Goal: Task Accomplishment & Management: Complete application form

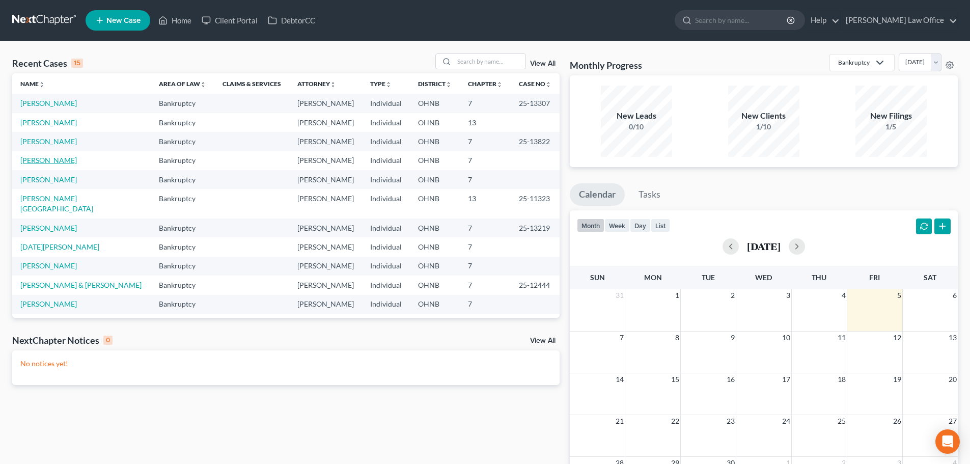
click at [52, 157] on link "[PERSON_NAME]" at bounding box center [48, 160] width 57 height 9
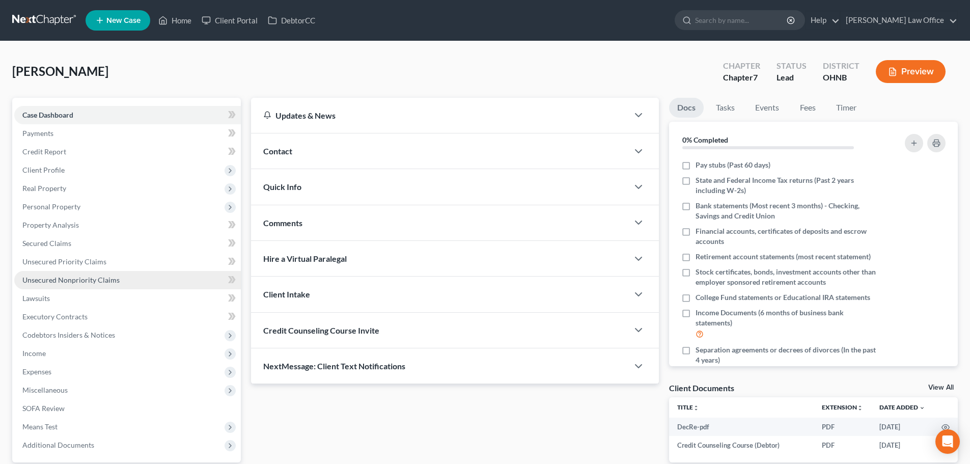
click at [98, 284] on span "Unsecured Nonpriority Claims" at bounding box center [70, 280] width 97 height 9
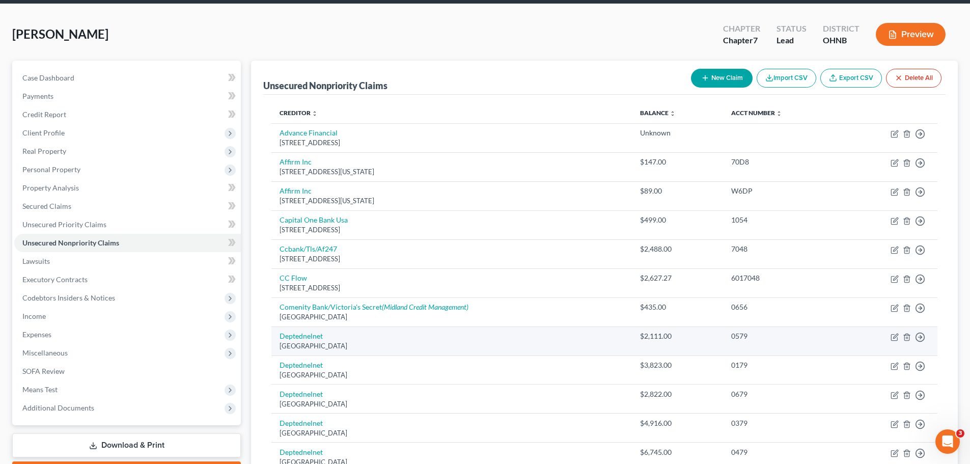
scroll to position [51, 0]
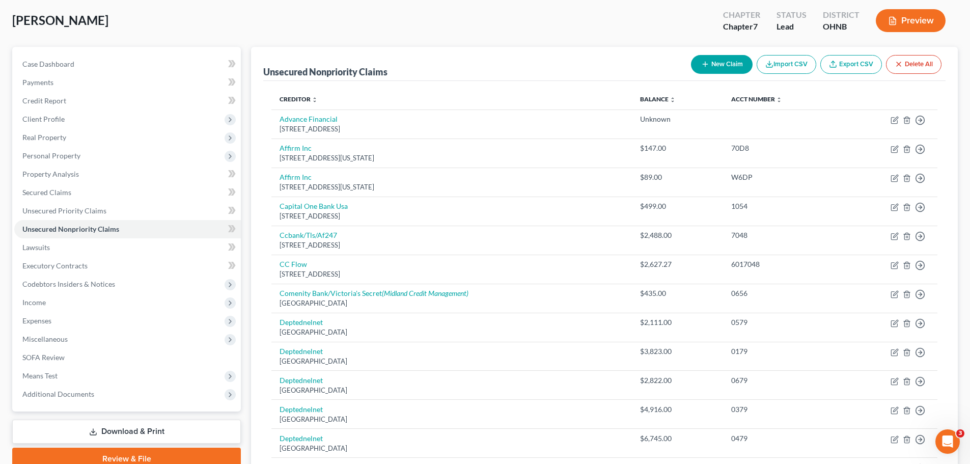
click at [709, 70] on button "New Claim" at bounding box center [722, 64] width 62 height 19
select select "0"
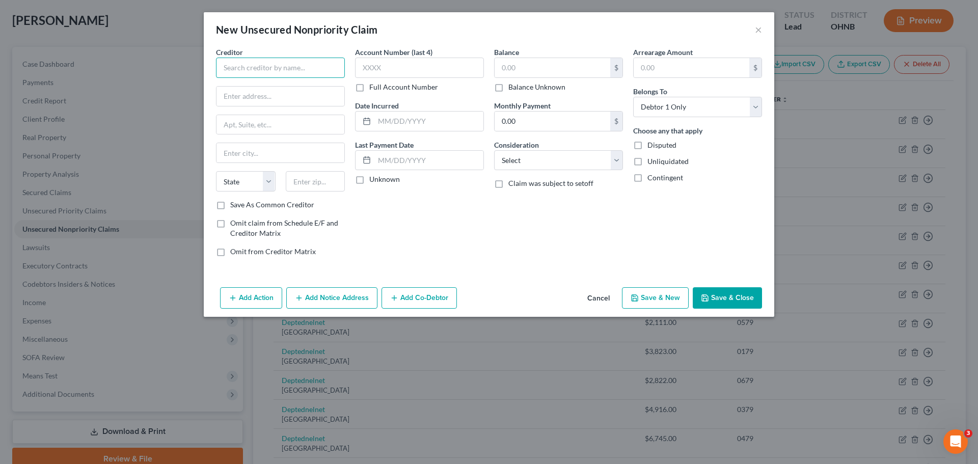
click at [297, 62] on input "text" at bounding box center [280, 68] width 129 height 20
type input "Venmo"
click at [605, 302] on button "Cancel" at bounding box center [598, 298] width 39 height 20
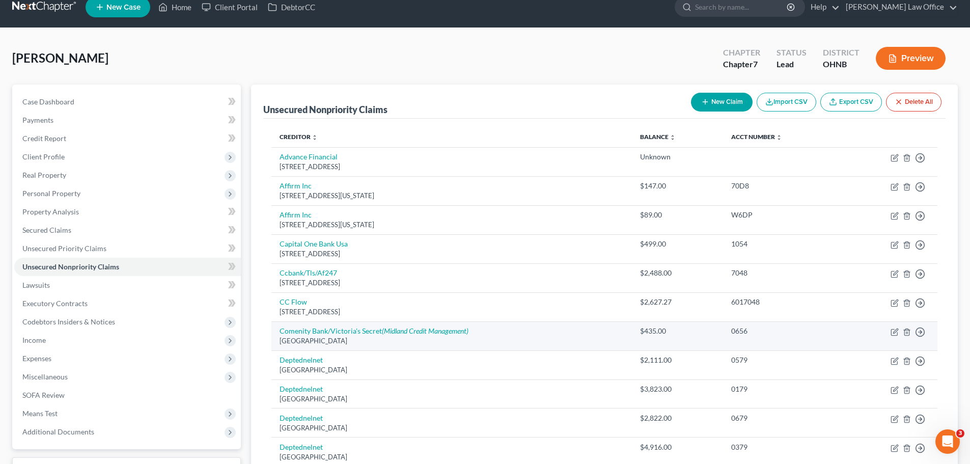
scroll to position [0, 0]
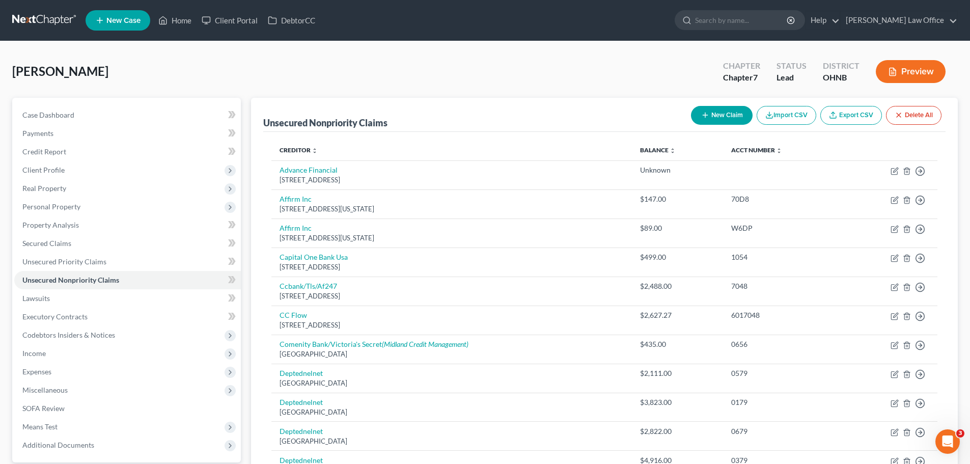
click at [735, 114] on button "New Claim" at bounding box center [722, 115] width 62 height 19
select select "0"
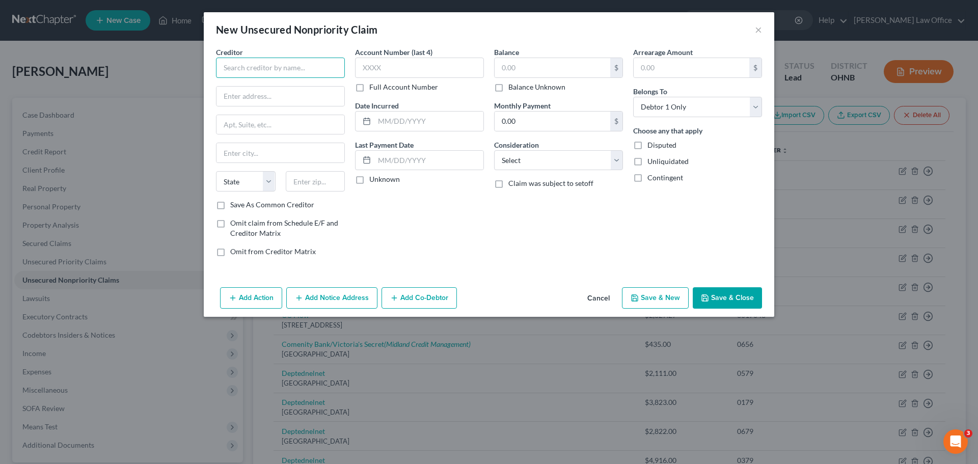
click at [248, 66] on input "text" at bounding box center [280, 68] width 129 height 20
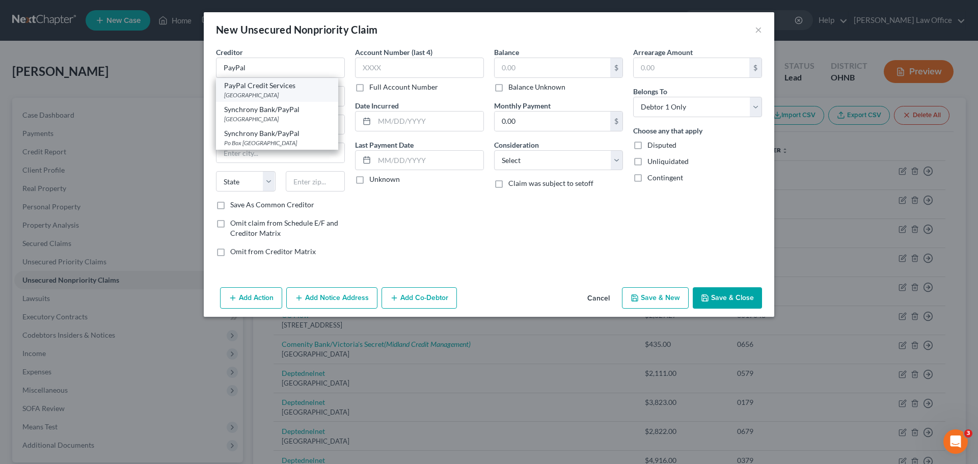
click at [268, 94] on div "[GEOGRAPHIC_DATA]" at bounding box center [277, 95] width 106 height 9
type input "PayPal Credit Services"
type input "PO Box 960080"
type input "Orlando"
select select "9"
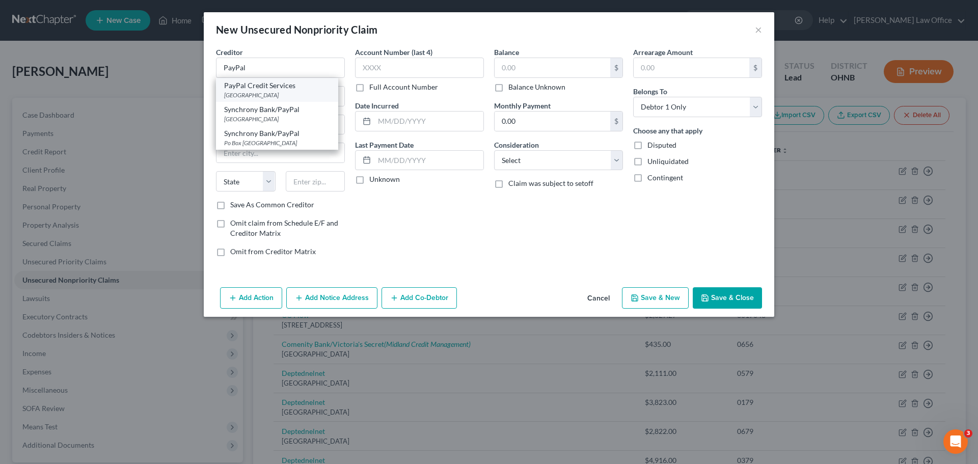
type input "32896"
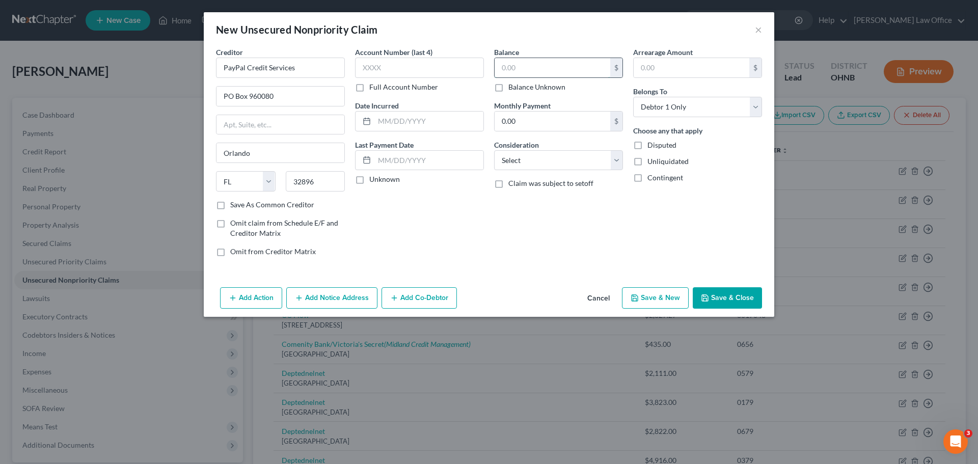
click at [517, 66] on input "text" at bounding box center [553, 67] width 116 height 19
type input "200.00"
drag, startPoint x: 622, startPoint y: 162, endPoint x: 612, endPoint y: 170, distance: 12.7
click at [622, 162] on select "Select Cable / Satellite Services Collection Agency Credit Card Debt Debt Couns…" at bounding box center [558, 160] width 129 height 20
select select "2"
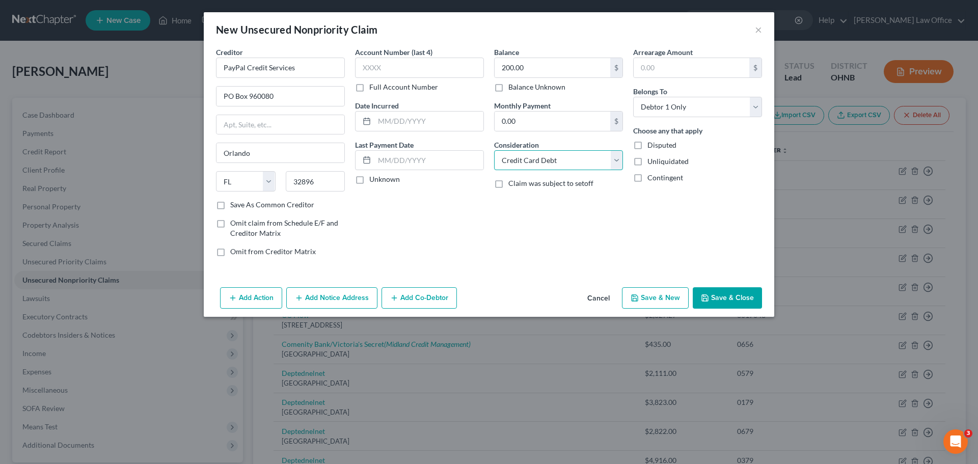
click at [494, 150] on select "Select Cable / Satellite Services Collection Agency Credit Card Debt Debt Couns…" at bounding box center [558, 160] width 129 height 20
click at [412, 117] on input "text" at bounding box center [428, 121] width 109 height 19
type input "2025"
click at [457, 231] on div "Account Number (last 4) Full Account Number Date Incurred 2025 Last Payment Dat…" at bounding box center [419, 156] width 139 height 218
click at [716, 296] on button "Save & Close" at bounding box center [727, 297] width 69 height 21
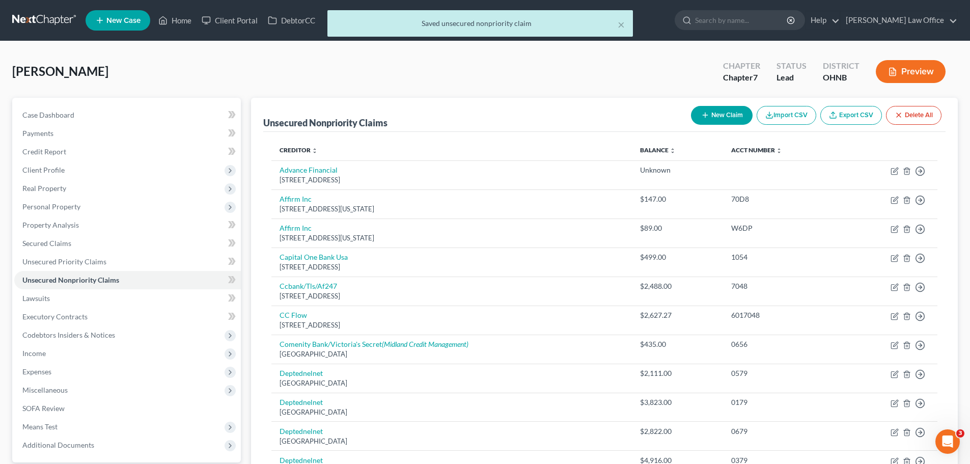
click at [448, 68] on div "[PERSON_NAME] Upgraded Chapter Chapter 7 Status Lead District [GEOGRAPHIC_DATA]…" at bounding box center [485, 75] width 946 height 44
click at [621, 22] on button "×" at bounding box center [621, 24] width 7 height 12
